Goal: Task Accomplishment & Management: Use online tool/utility

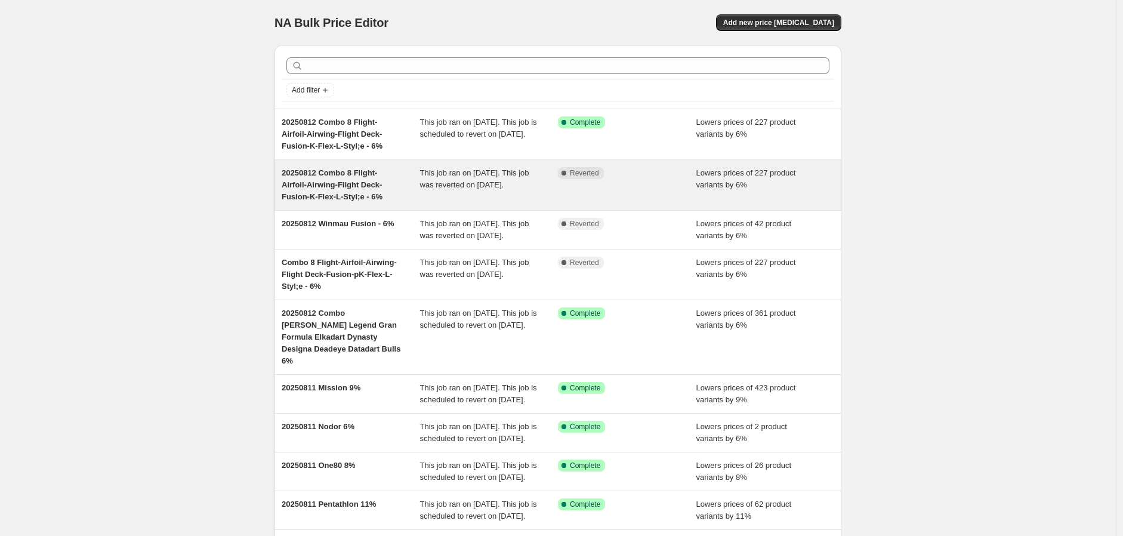
scroll to position [210, 0]
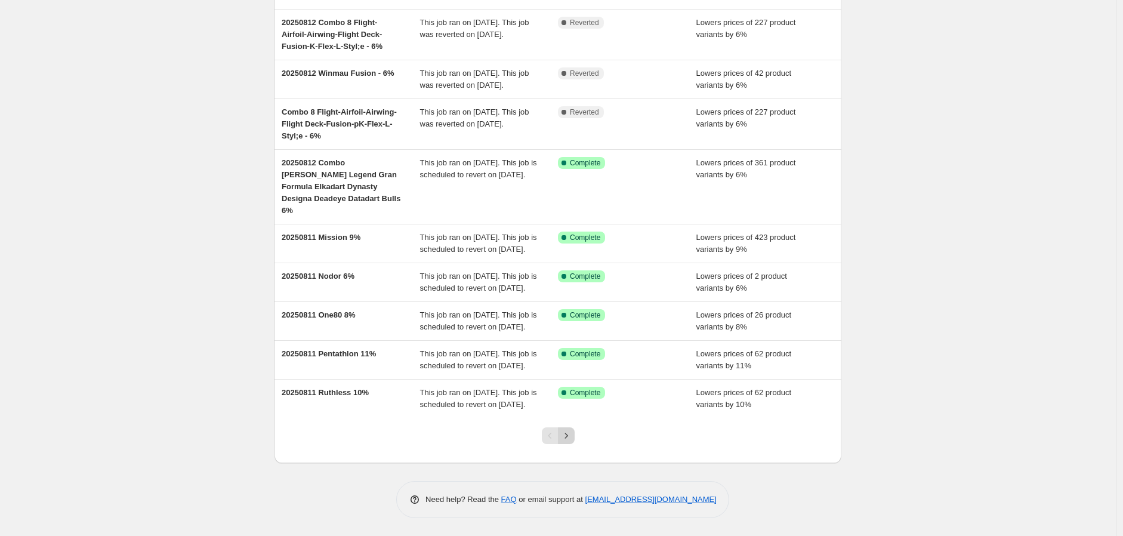
click at [568, 433] on icon "Next" at bounding box center [566, 436] width 12 height 12
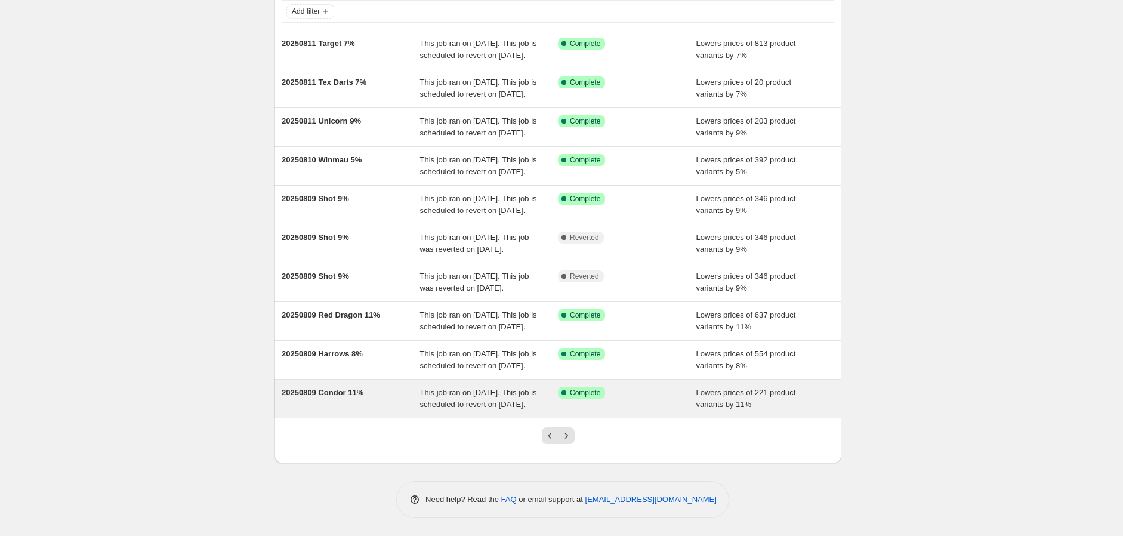
scroll to position [198, 0]
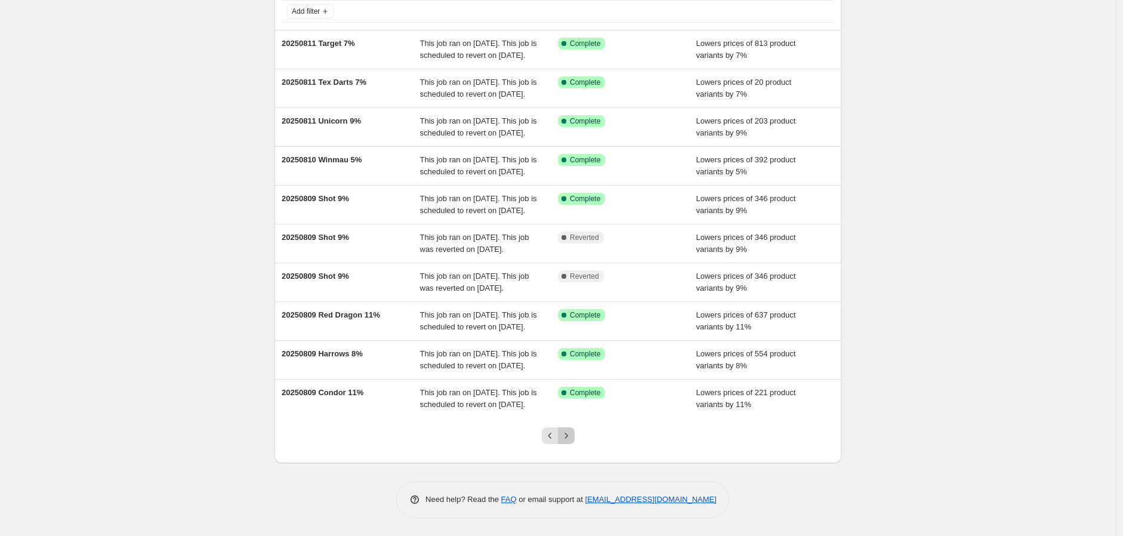
click at [569, 432] on icon "Next" at bounding box center [566, 436] width 12 height 12
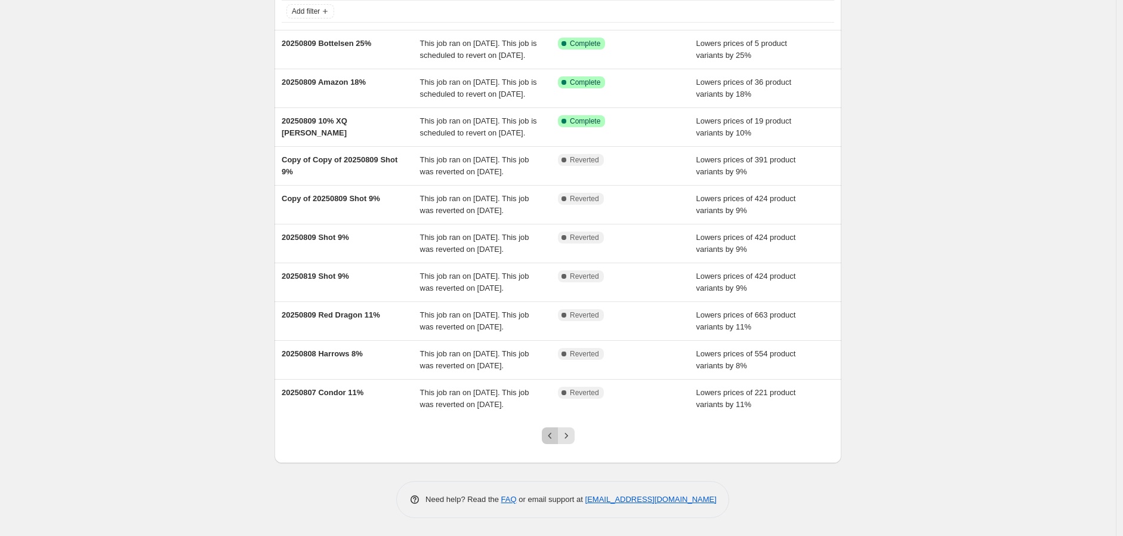
click at [549, 430] on icon "Previous" at bounding box center [550, 436] width 12 height 12
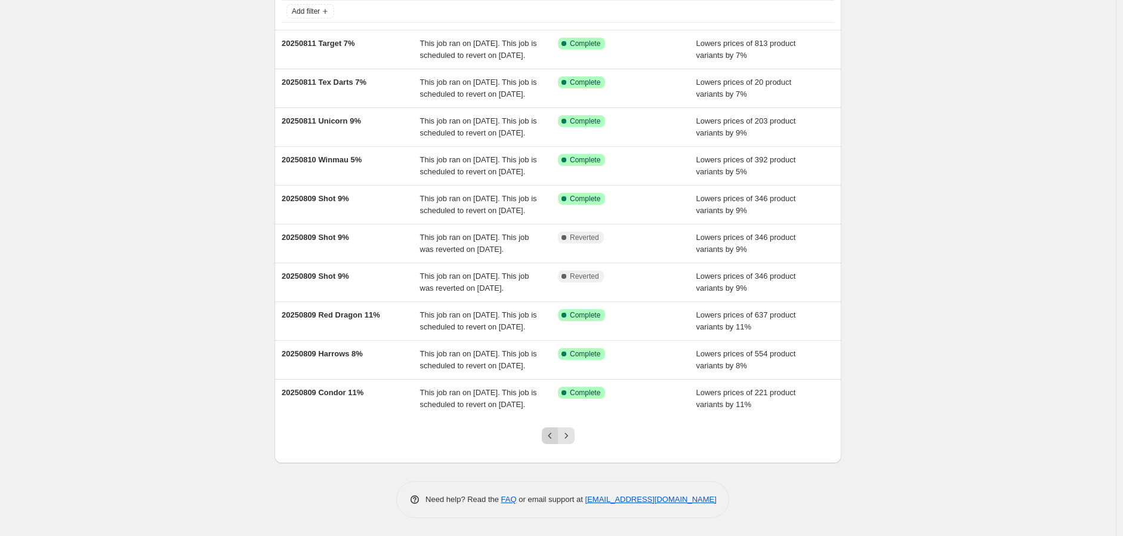
click at [552, 439] on icon "Previous" at bounding box center [550, 436] width 12 height 12
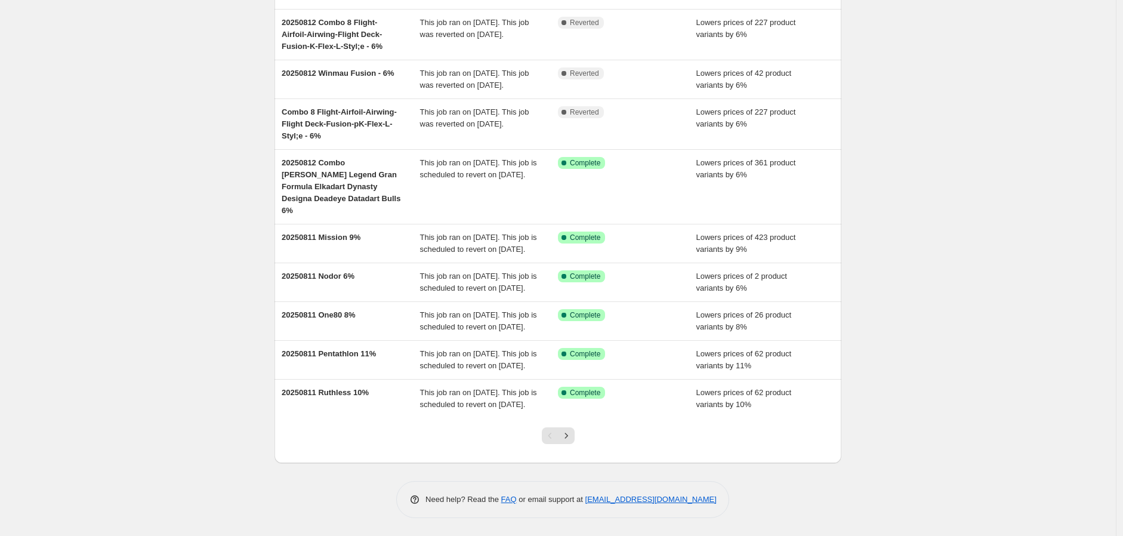
scroll to position [210, 0]
